Goal: Task Accomplishment & Management: Use online tool/utility

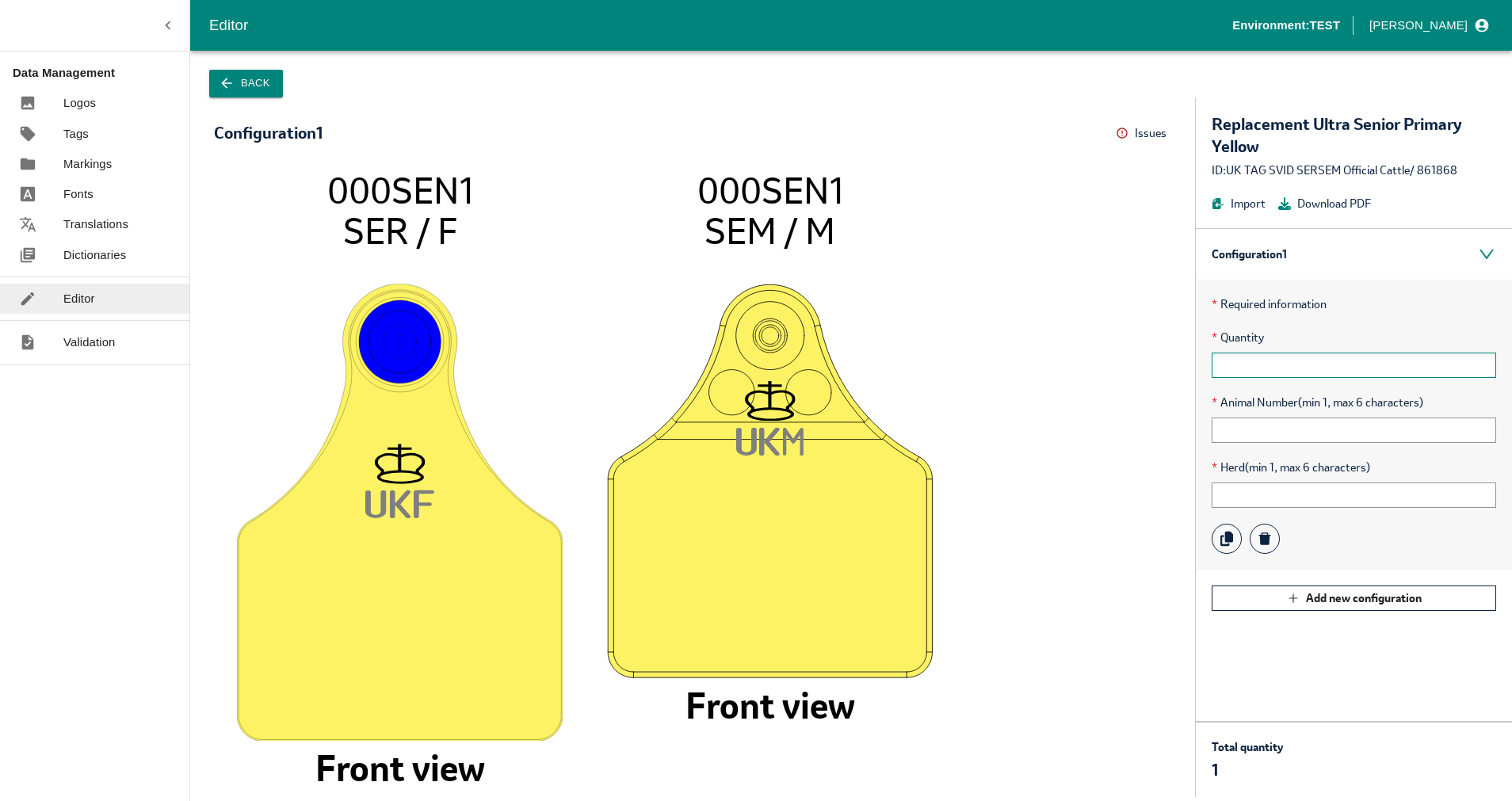
click at [1274, 363] on input "text" at bounding box center [1353, 365] width 284 height 25
type input "1"
click at [1378, 426] on input "text" at bounding box center [1353, 430] width 284 height 25
click at [1433, 172] on div "ID: UK TAG SVID SERSEM Official Cattle / 861868" at bounding box center [1353, 171] width 284 height 18
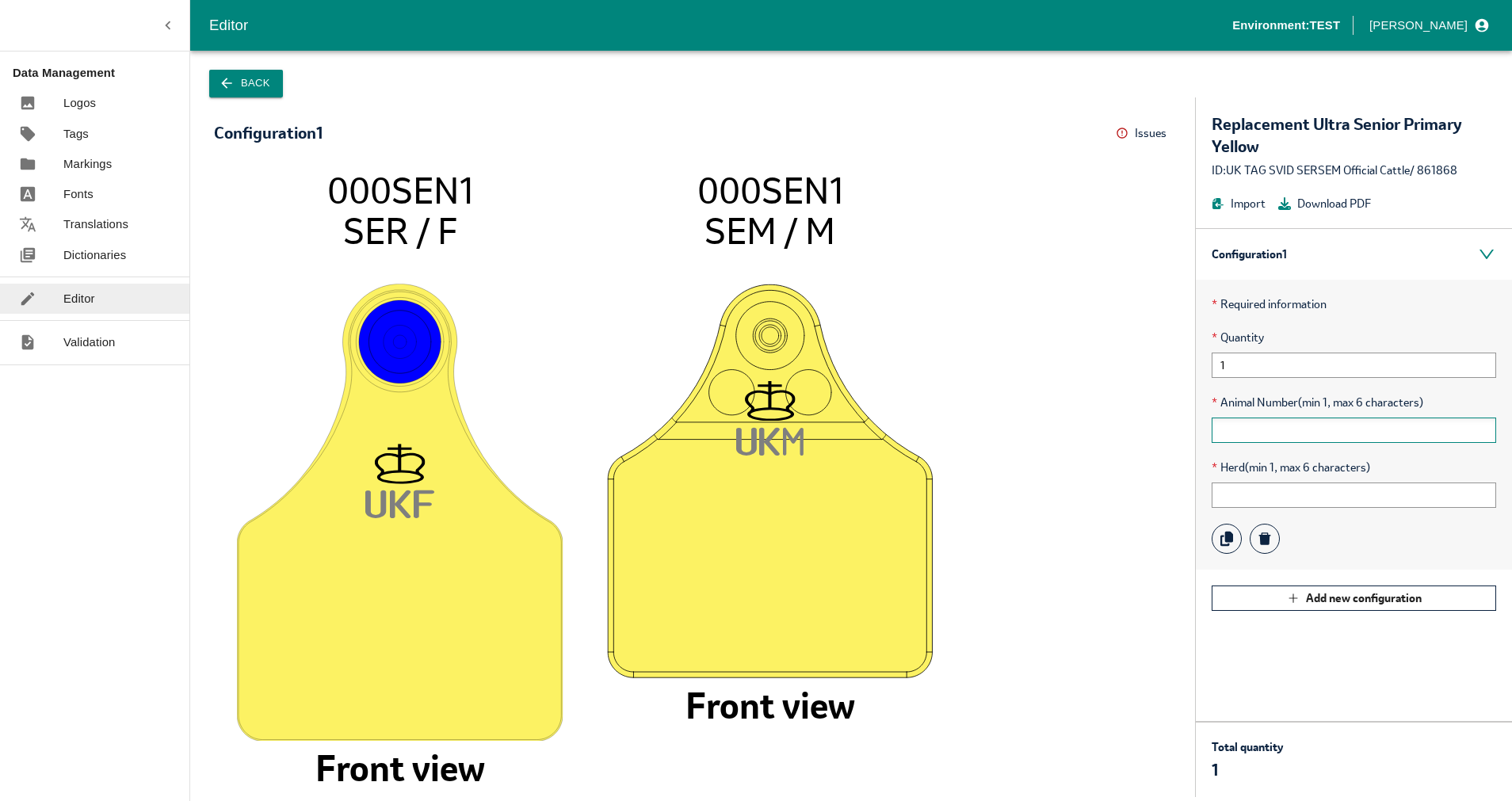
copy div "861868"
click at [1072, 473] on icon "UK F 000SEN1 SER / F Front view UK M 000SEN1 SEM / M Front view" at bounding box center [692, 475] width 925 height 612
click at [1017, 329] on icon "UK F 000SEN1 SER / F Front view UK M 000SEN1 SEM / M Front view" at bounding box center [692, 475] width 925 height 612
click at [251, 91] on button "Back" at bounding box center [245, 83] width 74 height 28
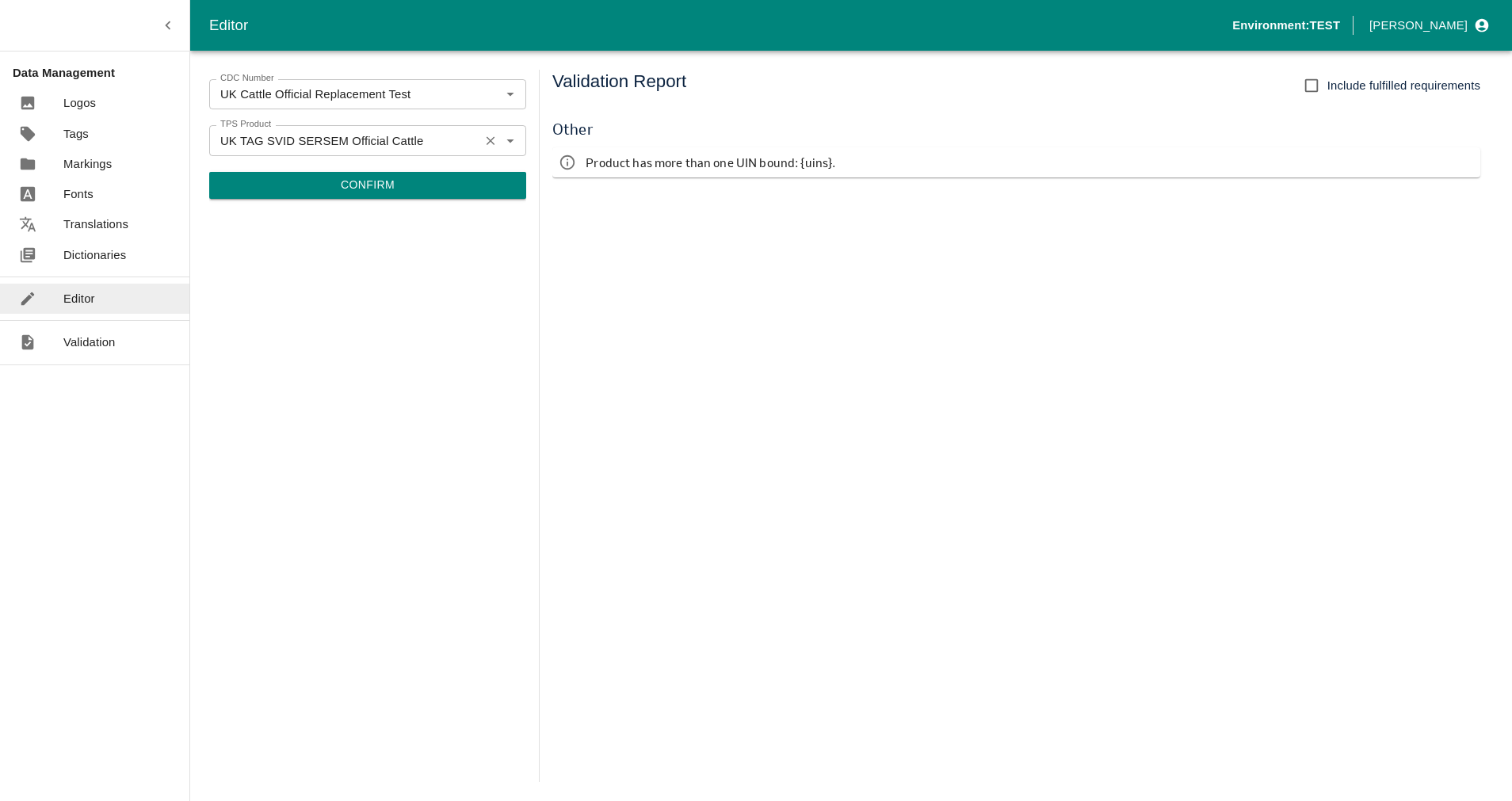
click at [505, 134] on icon "Open" at bounding box center [511, 140] width 18 height 18
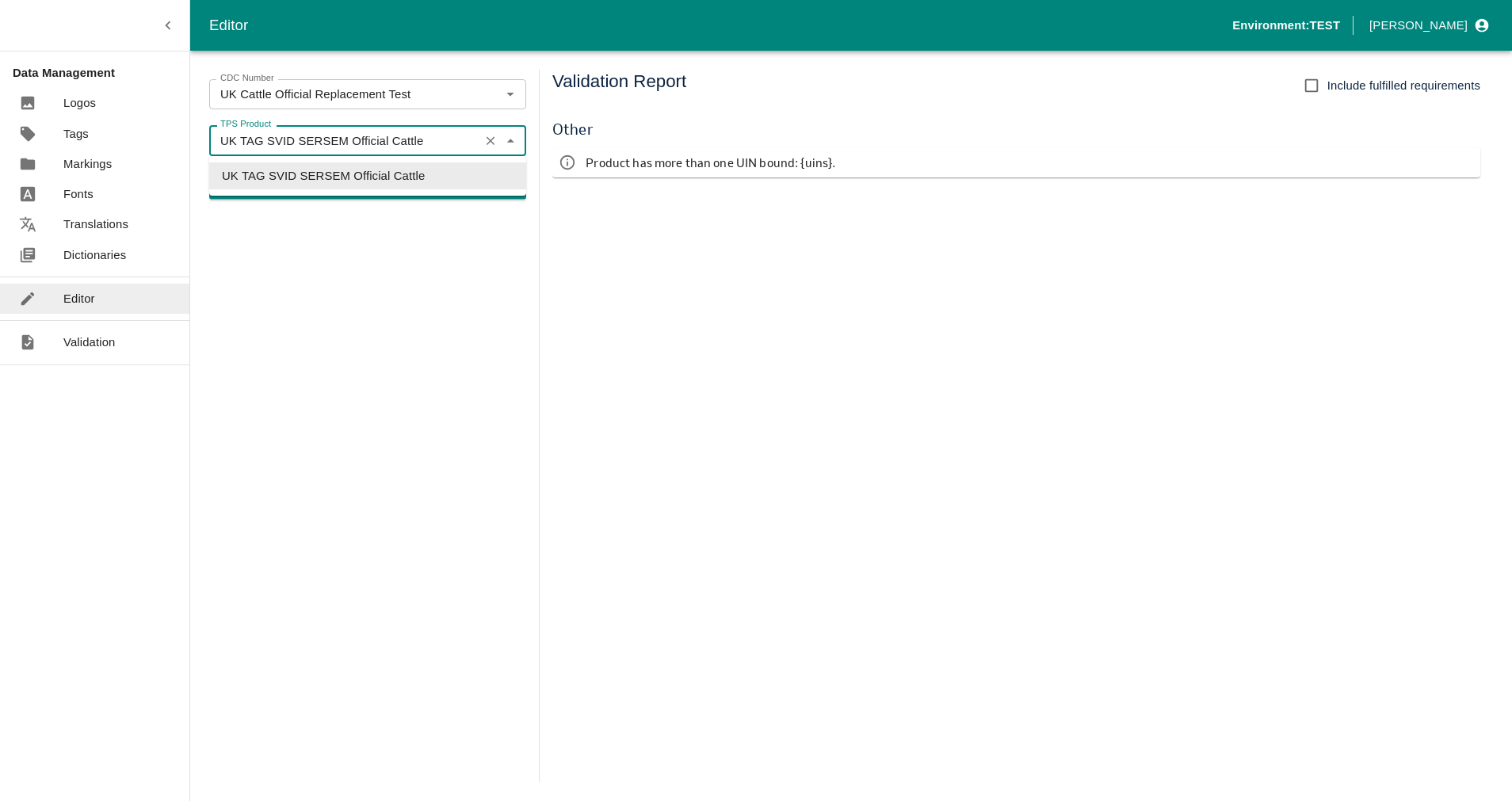
click at [483, 145] on icon "Clear" at bounding box center [491, 140] width 15 height 15
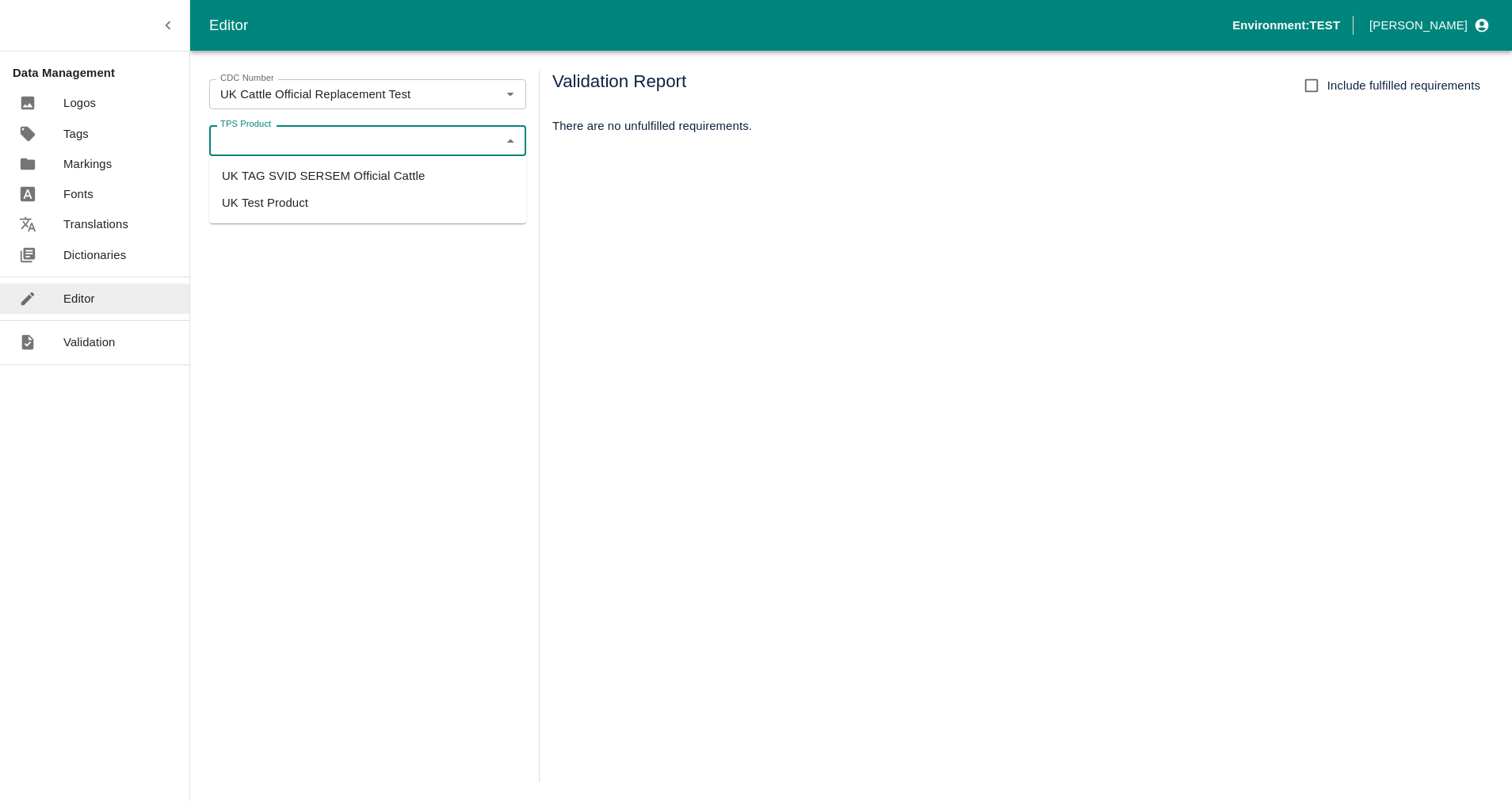
click at [295, 203] on li "UK Test Product" at bounding box center [367, 202] width 317 height 27
type input "UK Test Product"
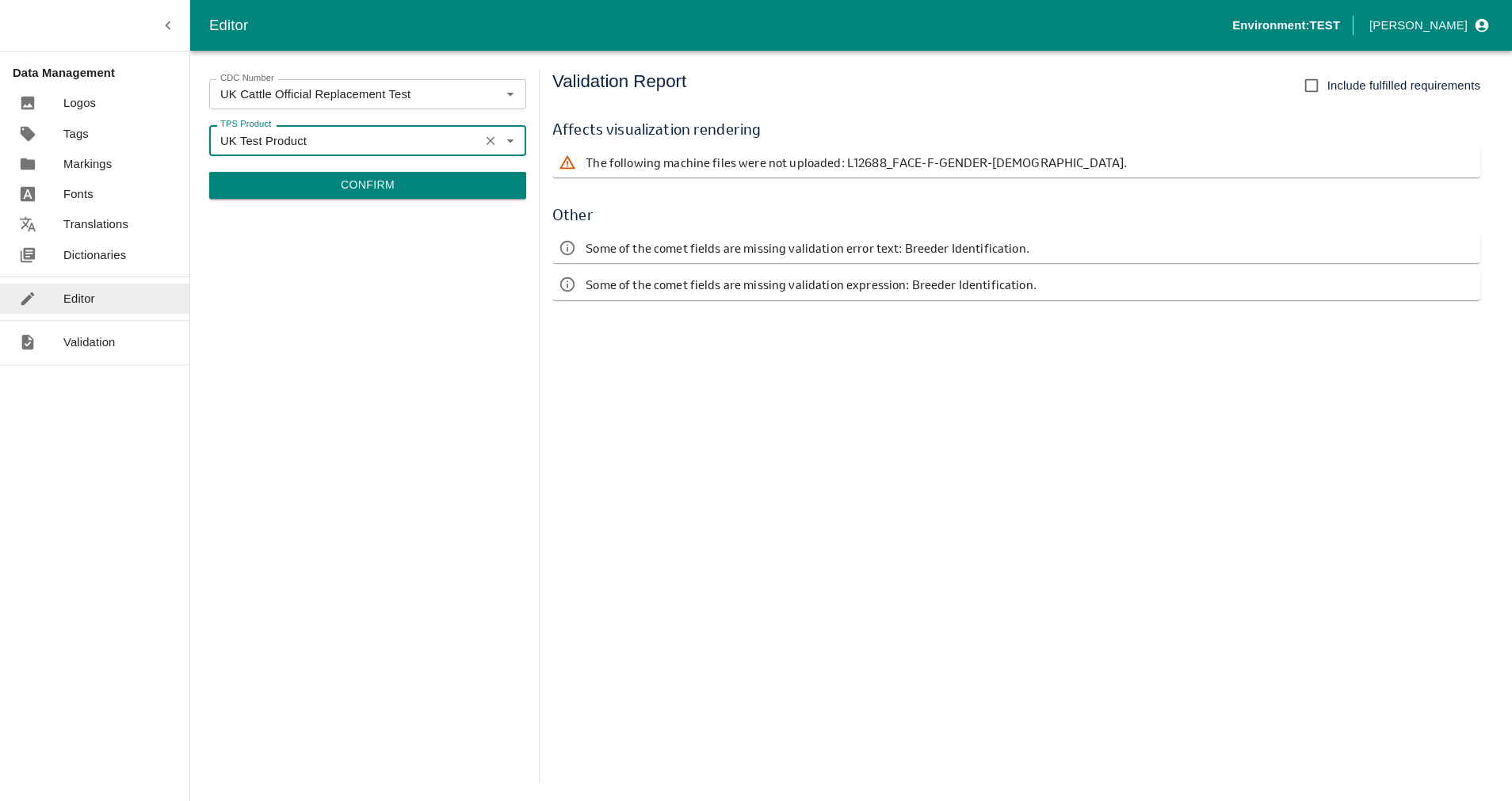
click at [422, 358] on div "CDC Number UK Cattle Official Replacement Test CDC Number TPS Product UK Test P…" at bounding box center [367, 426] width 317 height 712
click at [381, 188] on button "Confirm" at bounding box center [367, 184] width 317 height 27
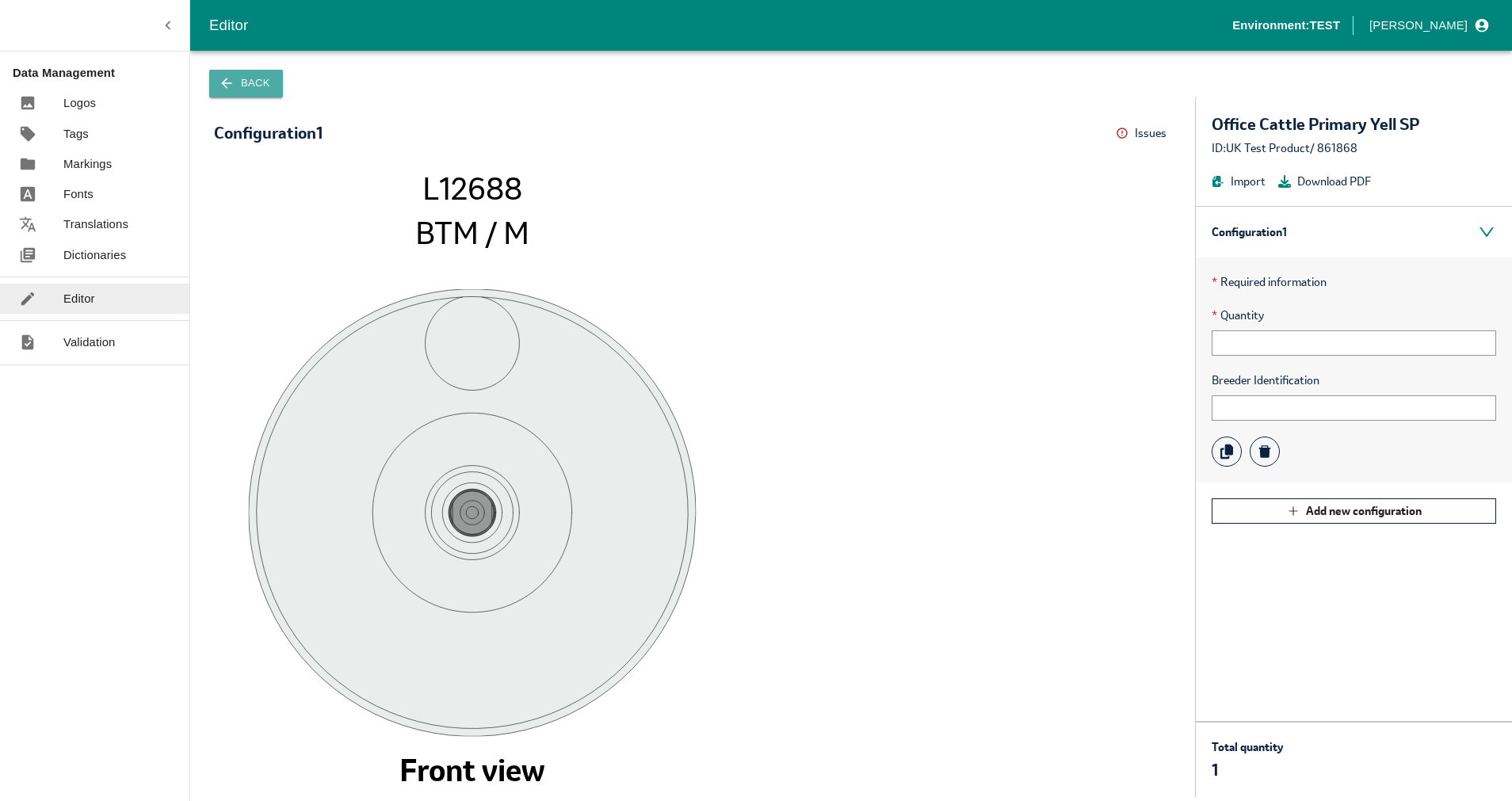
click at [264, 85] on button "Back" at bounding box center [245, 83] width 74 height 28
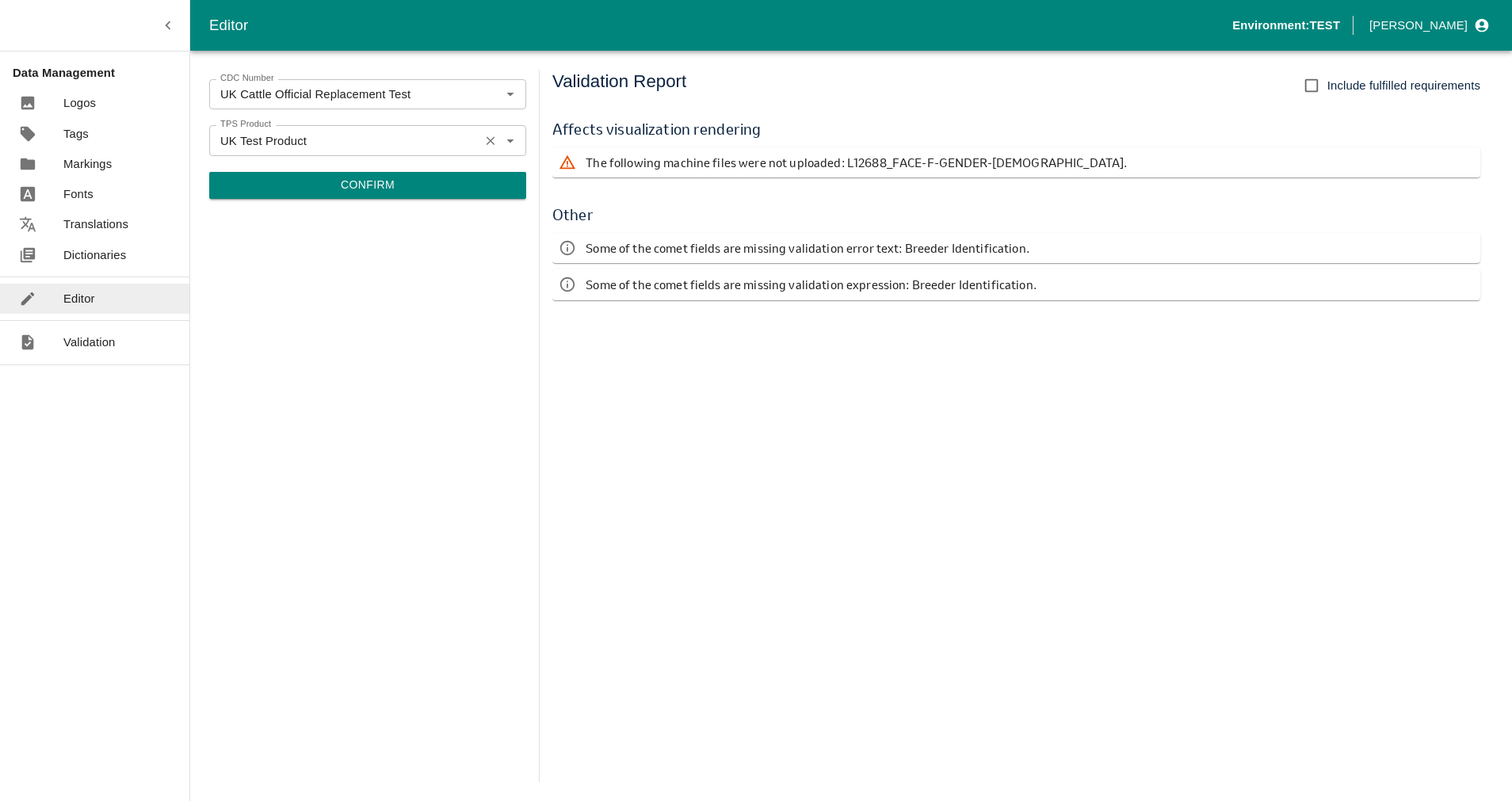
click at [493, 140] on icon "Clear" at bounding box center [491, 140] width 15 height 15
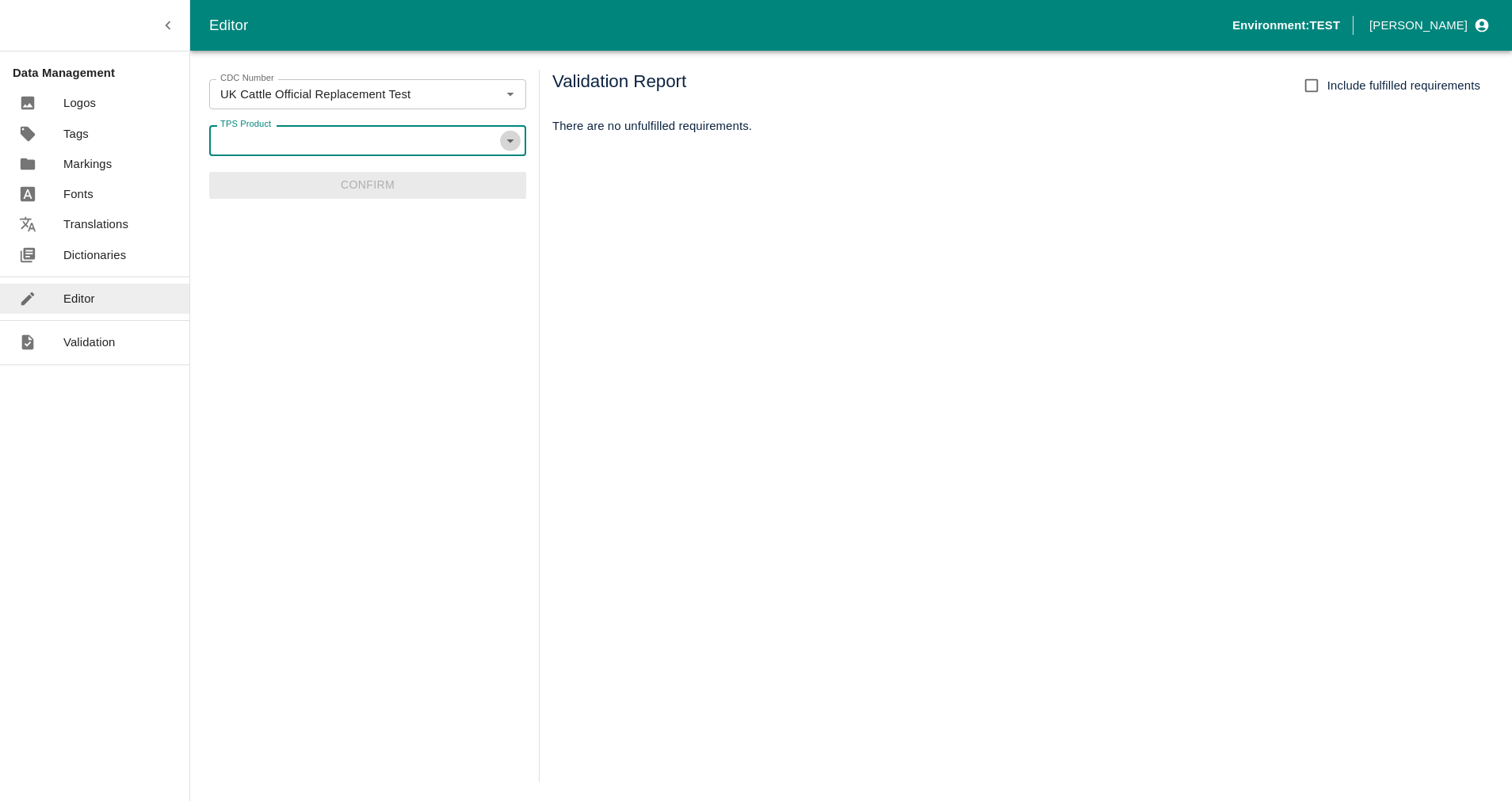
click at [512, 140] on icon "Open" at bounding box center [509, 141] width 7 height 4
click at [378, 172] on li "UK TAG SVID SERSEM Official Cattle" at bounding box center [367, 176] width 317 height 27
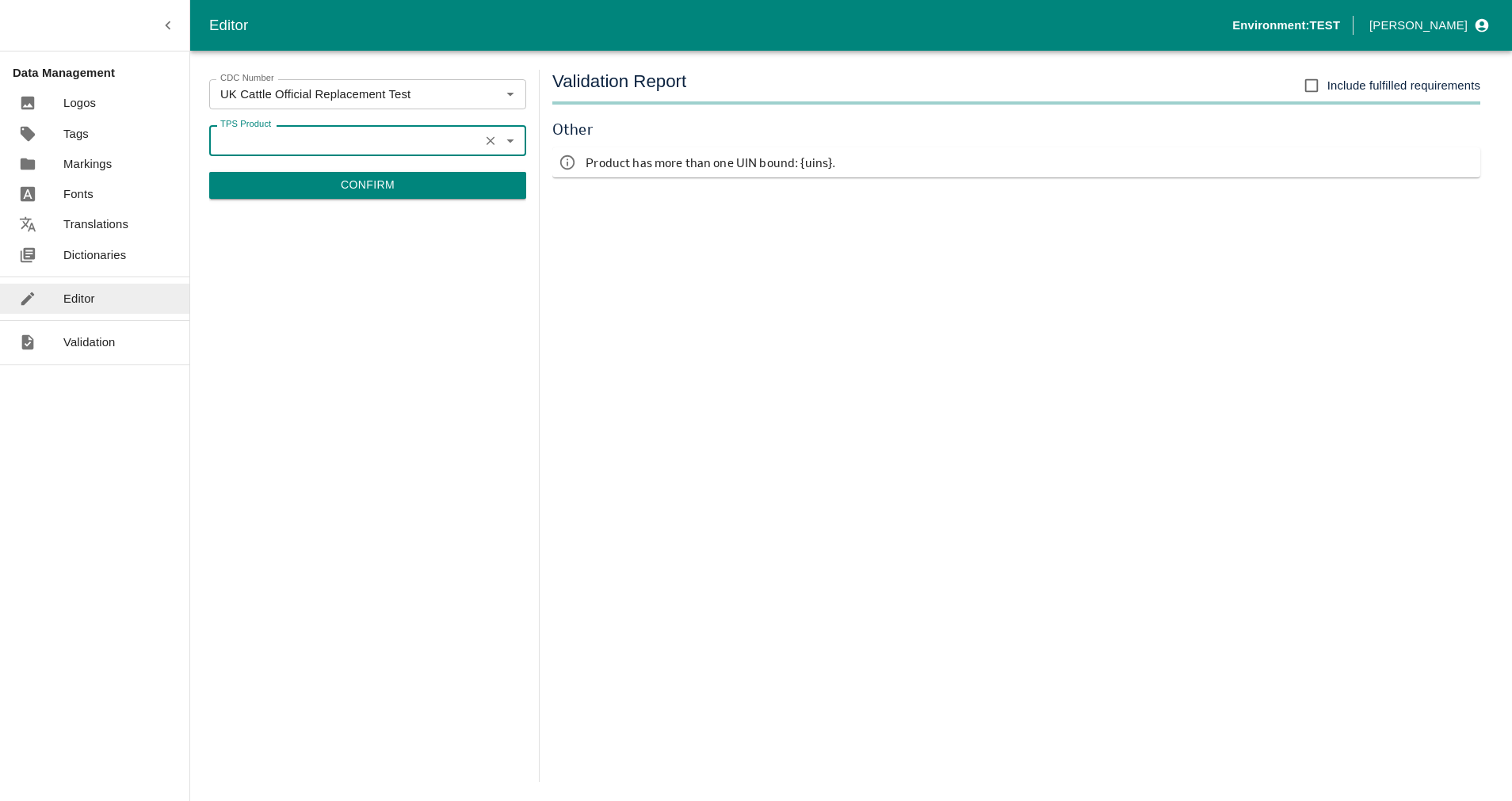
type input "UK TAG SVID SERSEM Official Cattle"
click at [458, 498] on div "CDC Number UK Cattle Official Replacement Test CDC Number TPS Product UK TAG SV…" at bounding box center [367, 426] width 317 height 712
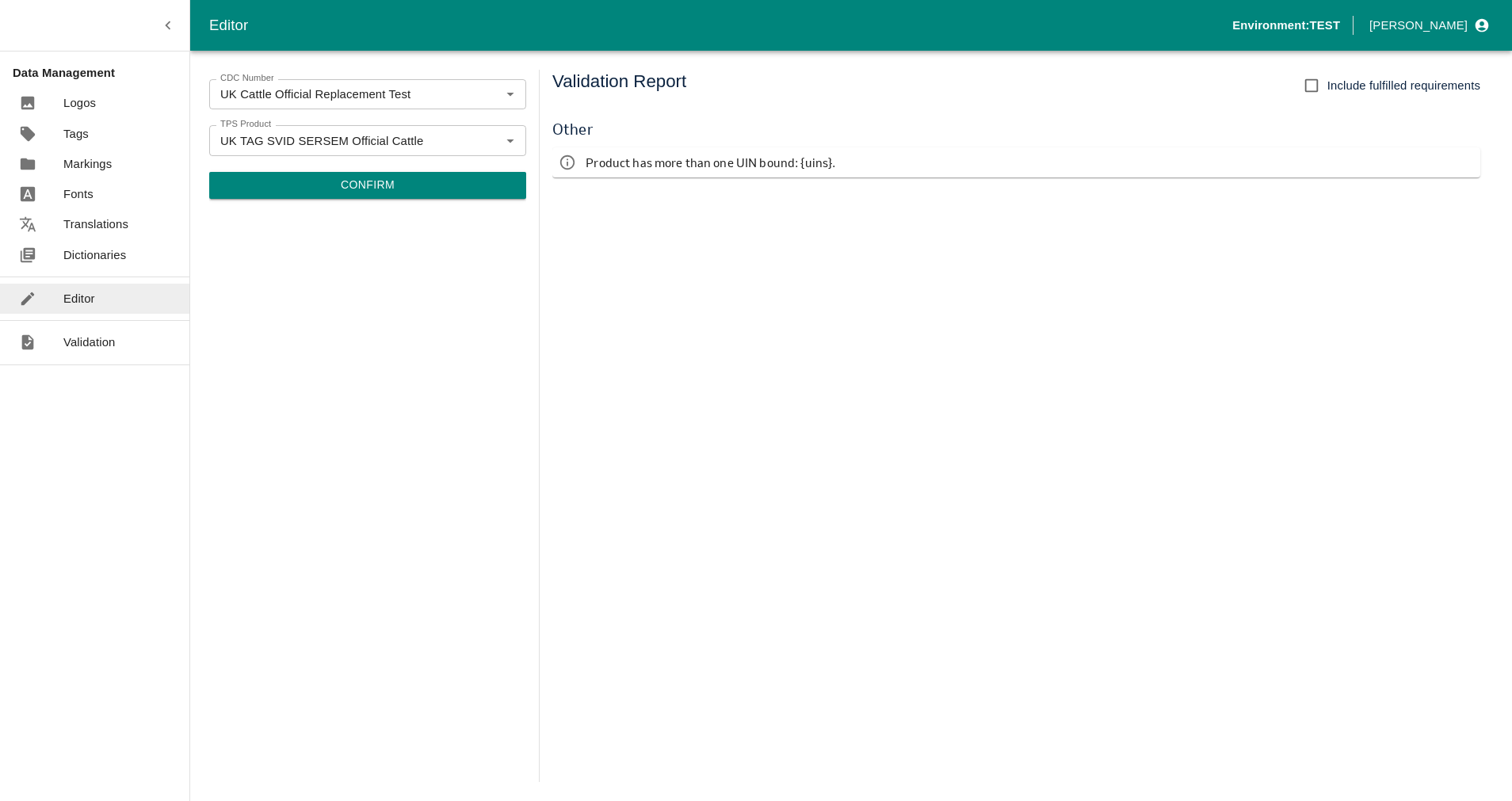
click at [397, 190] on button "Confirm" at bounding box center [367, 184] width 317 height 27
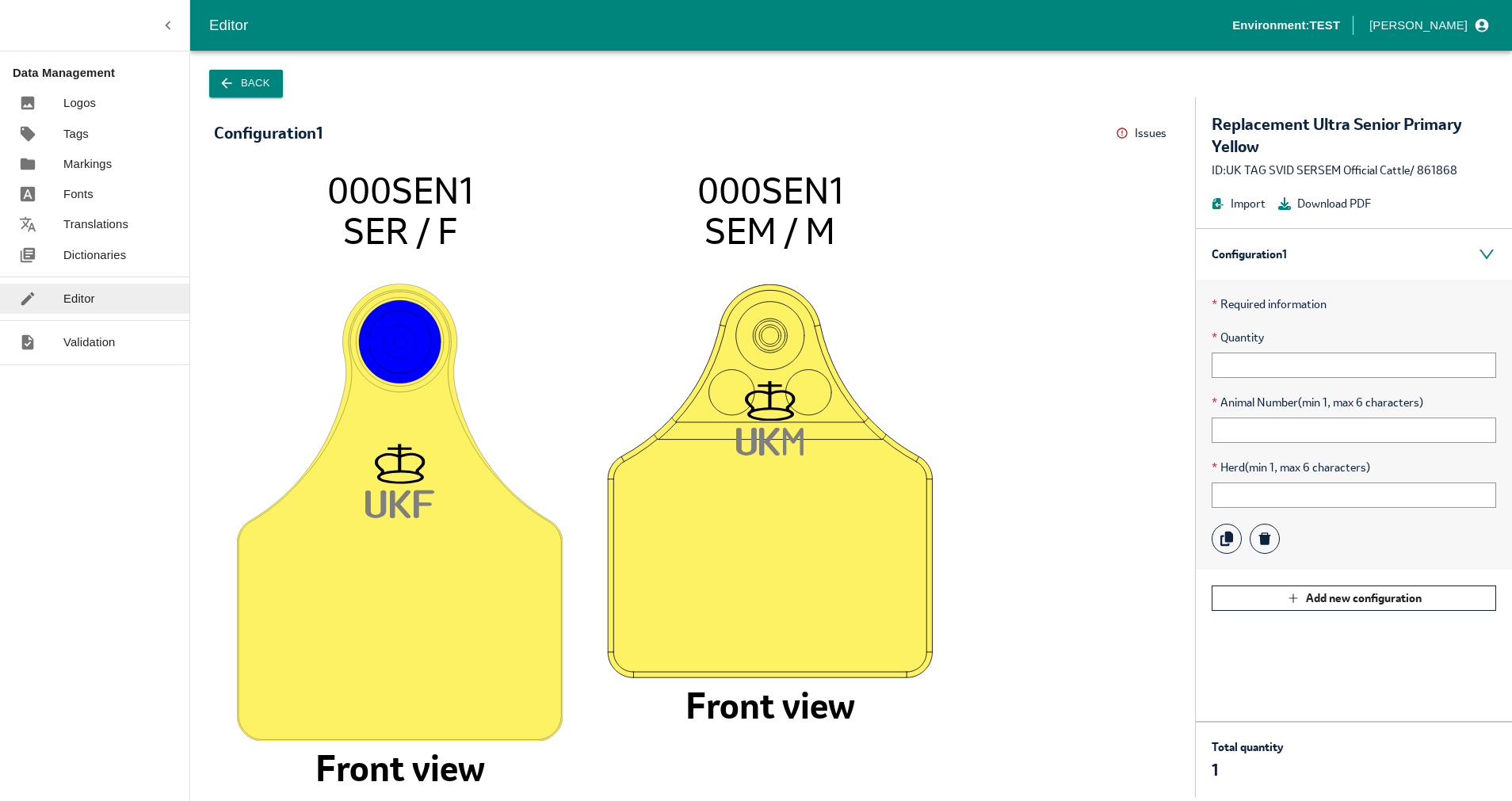
click at [1449, 169] on div "ID: UK TAG SVID SERSEM Official Cattle / 861868" at bounding box center [1353, 171] width 284 height 18
copy div "861868"
click at [996, 436] on icon "UK F 000SEN1 SER / F Front view UK M 000SEN1 SEM / M Front view" at bounding box center [692, 475] width 925 height 612
click at [1166, 406] on div "UK F 000SEN1 SER / F Front view UK M 000SEN1 SEM / M Front view" at bounding box center [692, 471] width 1004 height 651
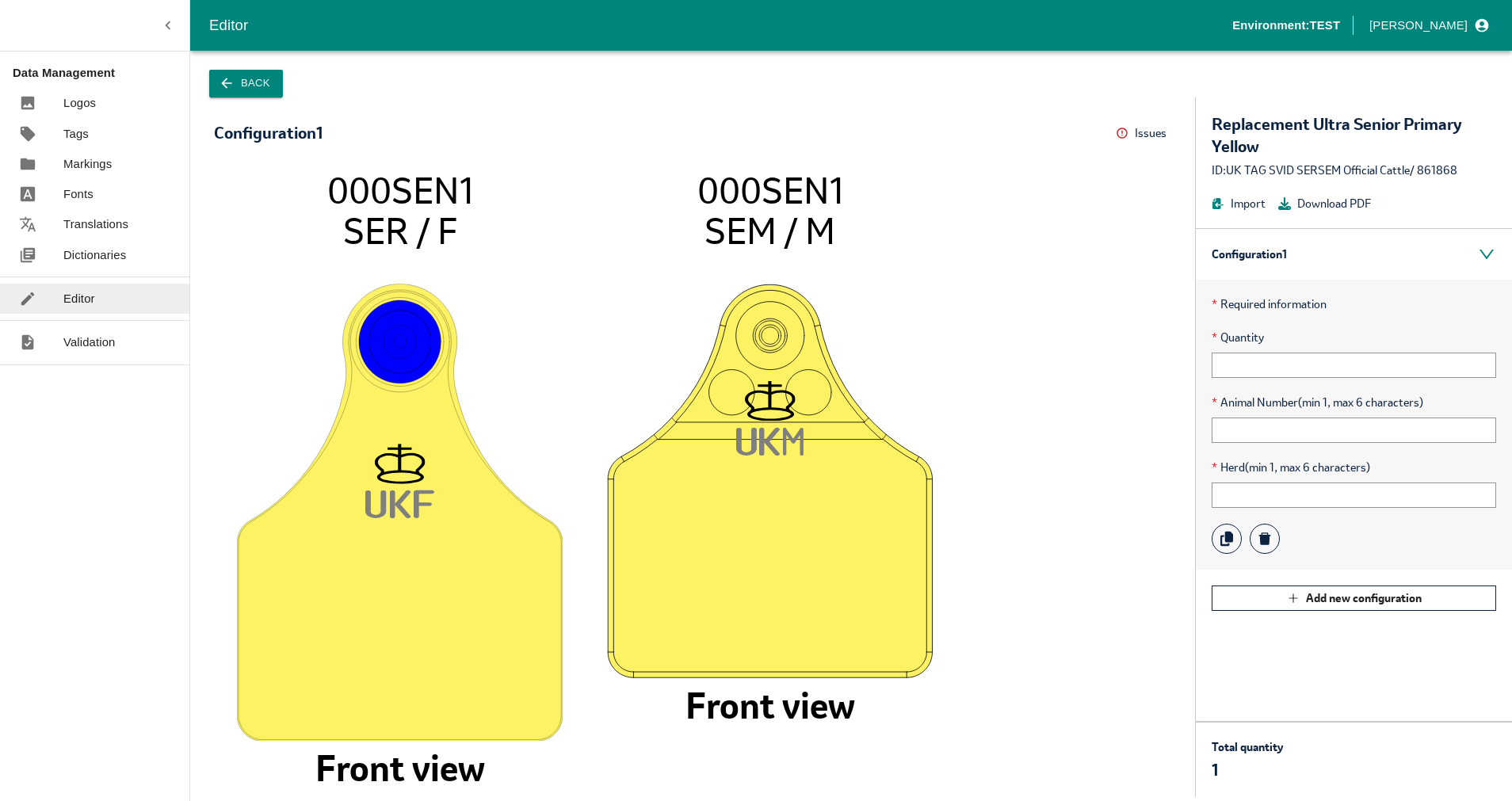
click at [1144, 356] on icon "UK F 000SEN1 SER / F Front view UK M 000SEN1 SEM / M Front view" at bounding box center [692, 475] width 925 height 612
click at [1055, 156] on div "UK F 000SEN1 SER / F Front view UK M 000SEN1 SEM / M Front view" at bounding box center [692, 471] width 1004 height 651
